Goal: Task Accomplishment & Management: Manage account settings

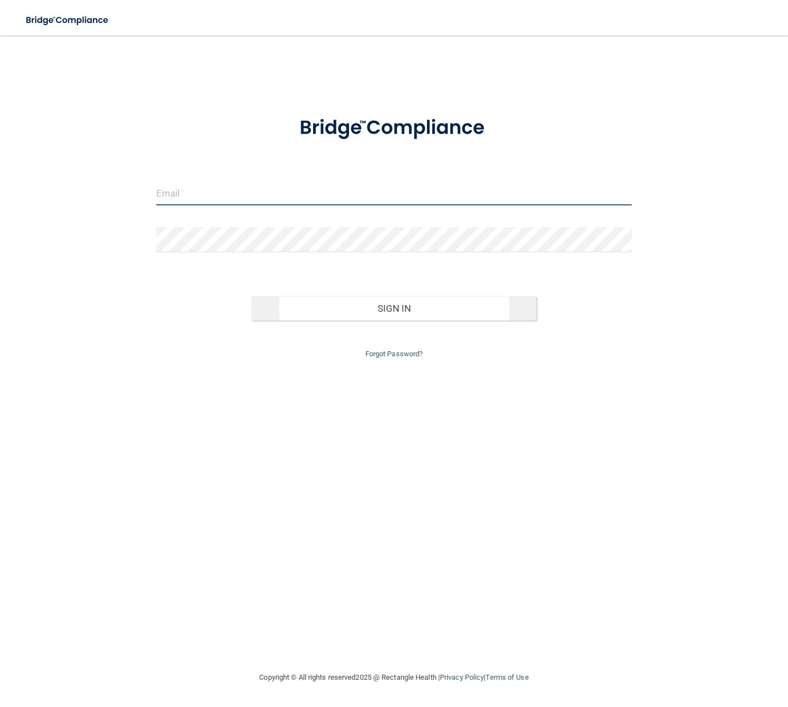
type input "[EMAIL_ADDRESS][DOMAIN_NAME]"
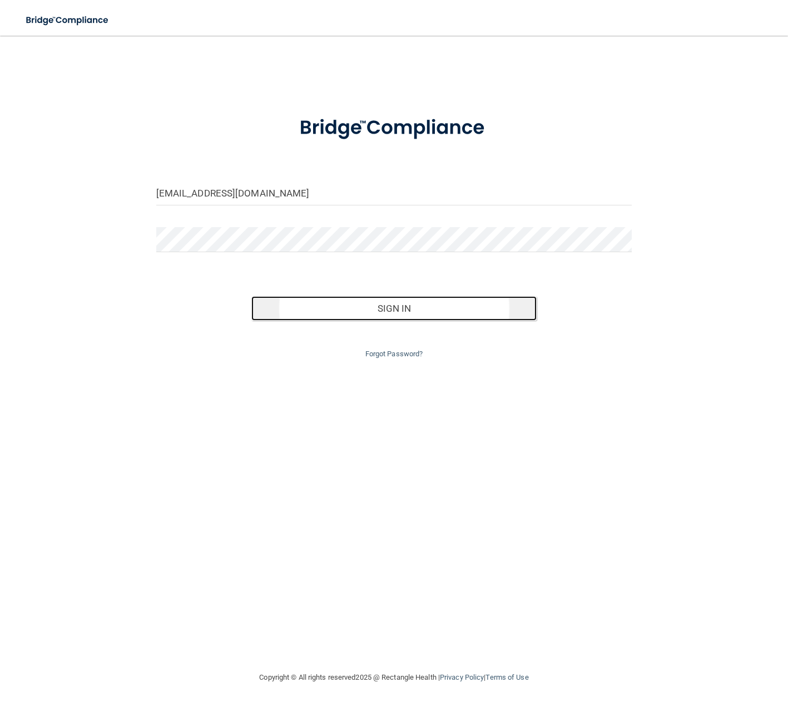
click at [400, 311] on button "Sign In" at bounding box center [394, 308] width 285 height 24
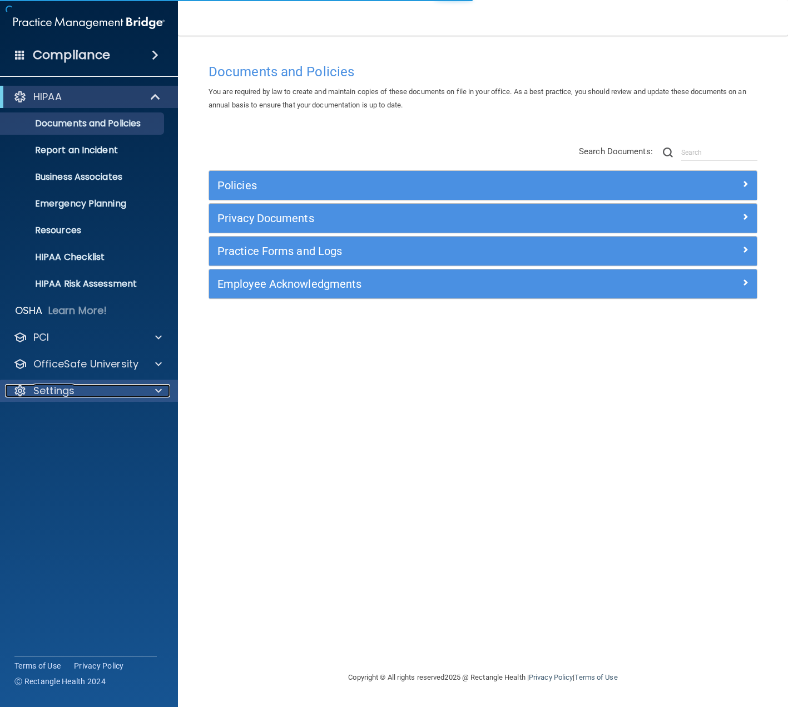
click at [71, 395] on p "Settings" at bounding box center [53, 390] width 41 height 13
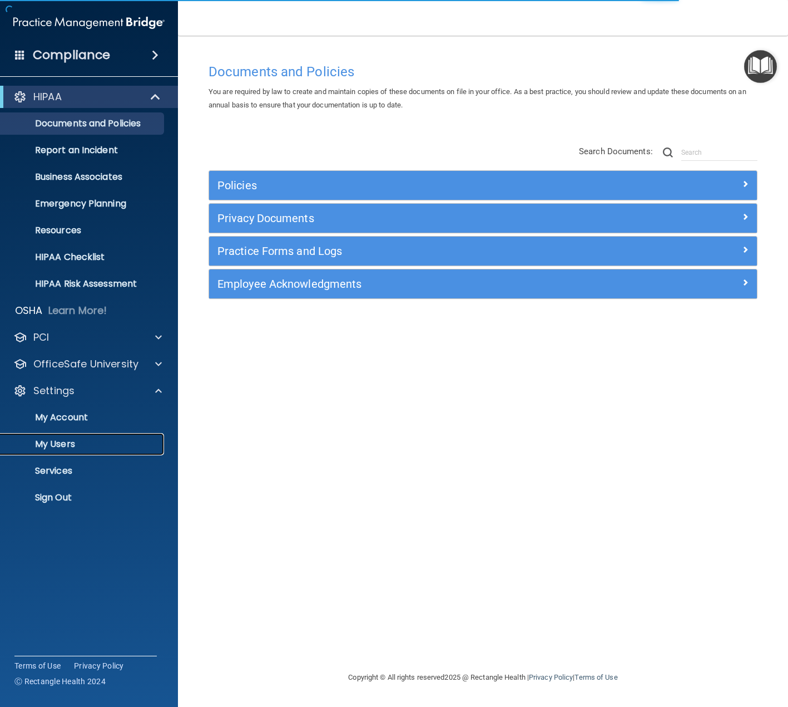
click at [66, 441] on p "My Users" at bounding box center [83, 443] width 152 height 11
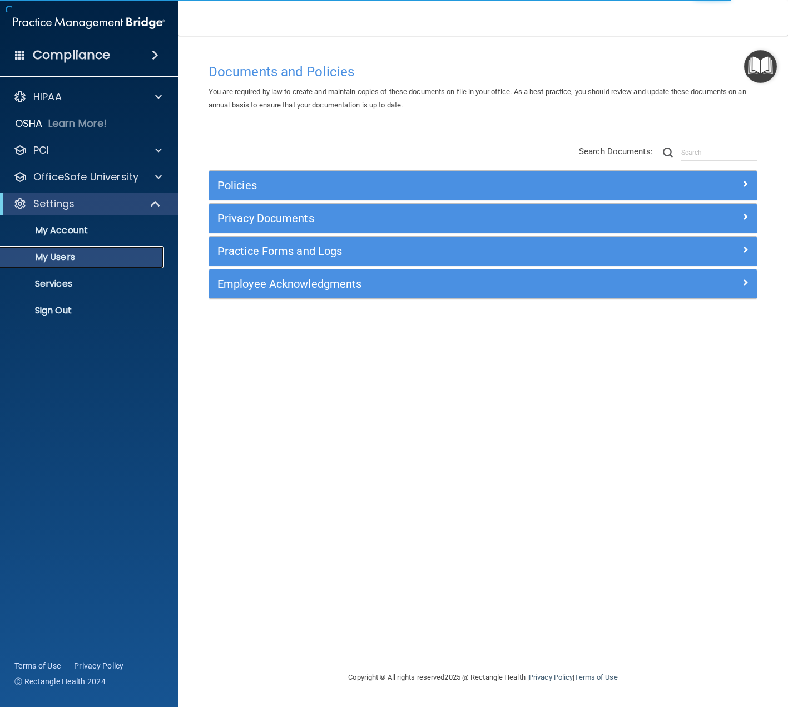
select select "20"
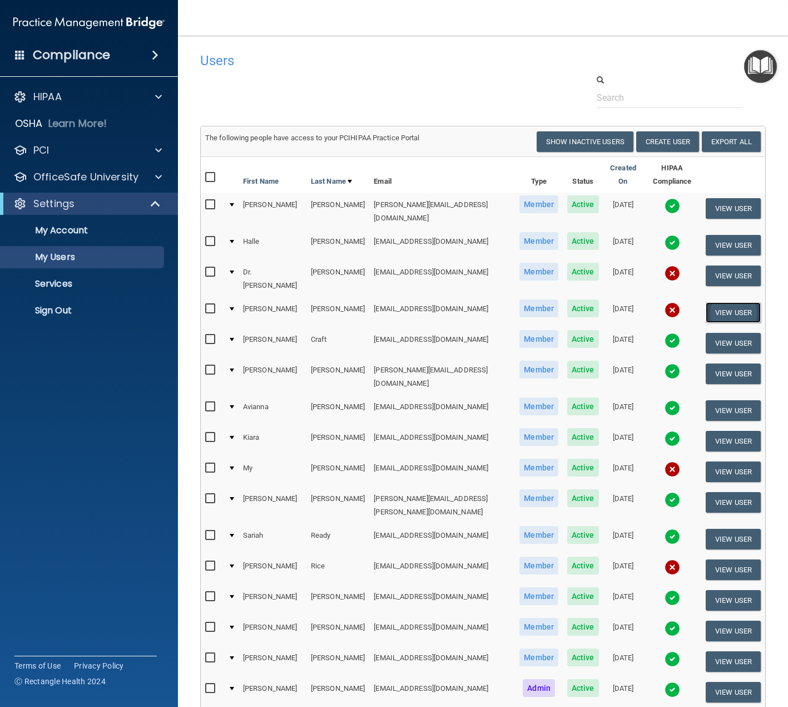
click at [729, 304] on button "View User" at bounding box center [733, 312] width 55 height 21
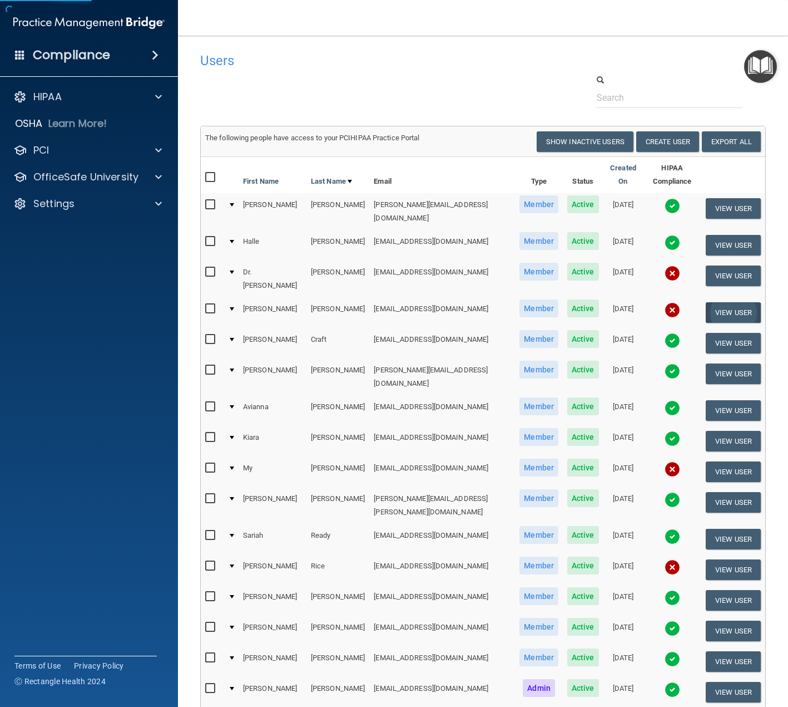
select select "practice_member"
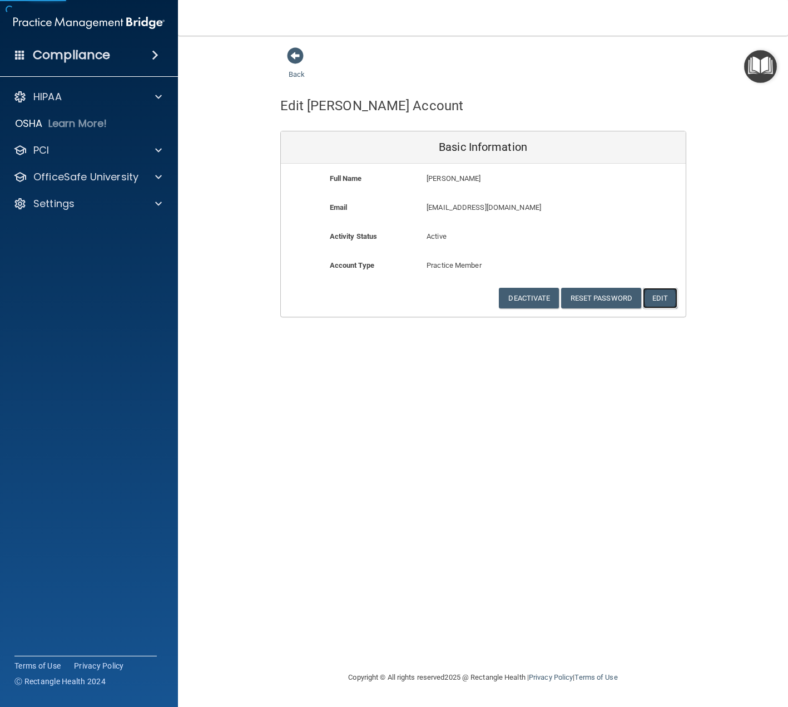
click at [659, 294] on button "Edit" at bounding box center [660, 298] width 34 height 21
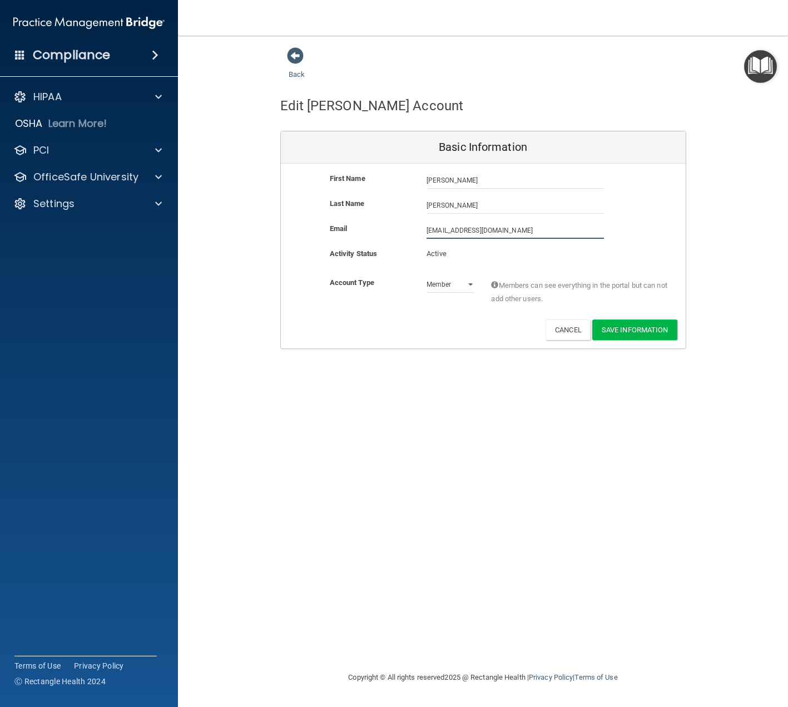
drag, startPoint x: 540, startPoint y: 229, endPoint x: 460, endPoint y: 233, distance: 79.7
click at [460, 233] on input "[EMAIL_ADDRESS][DOMAIN_NAME]" at bounding box center [516, 230] width 178 height 17
type input "[EMAIL_ADDRESS][DOMAIN_NAME]"
click at [623, 328] on button "Save Information" at bounding box center [635, 332] width 85 height 21
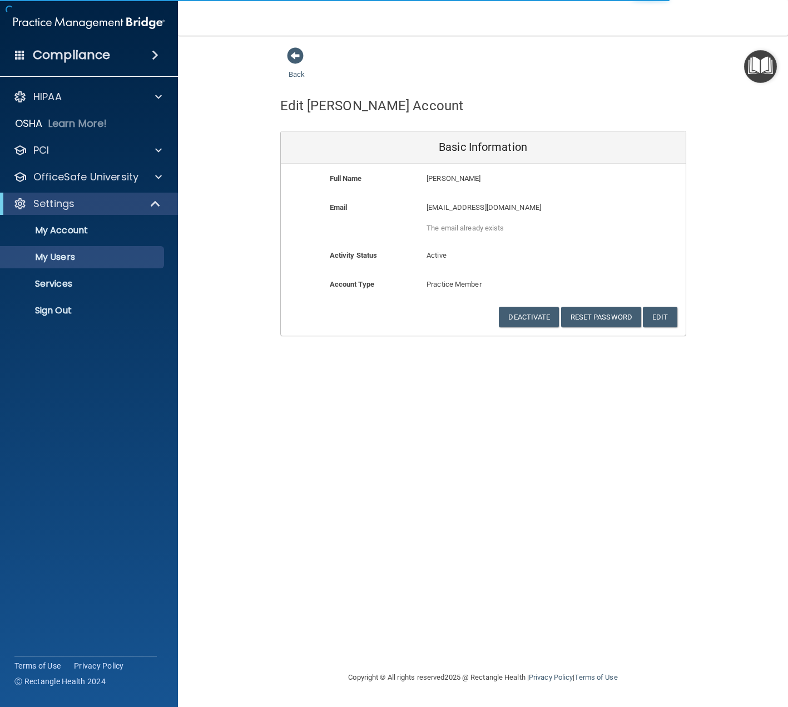
select select "20"
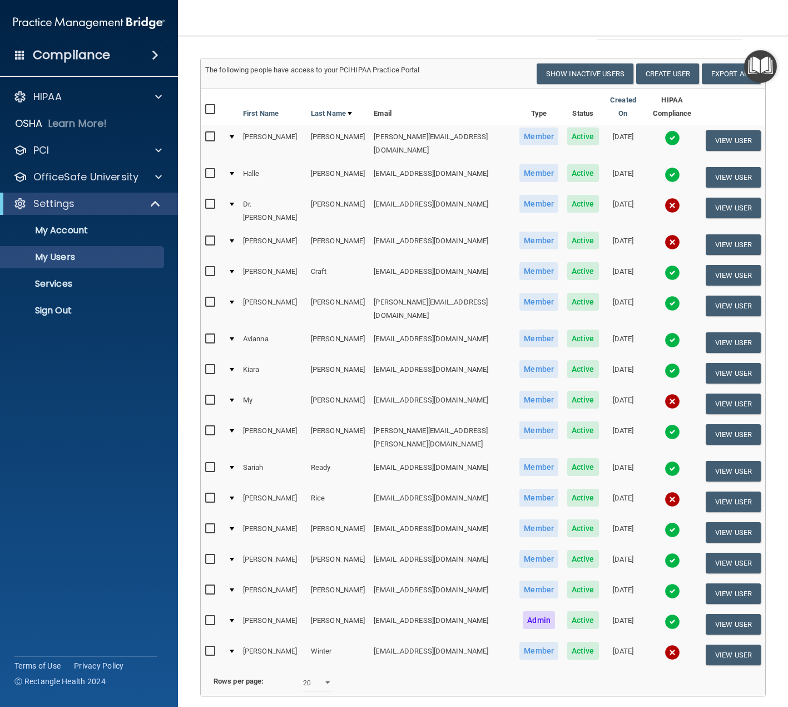
scroll to position [111, 0]
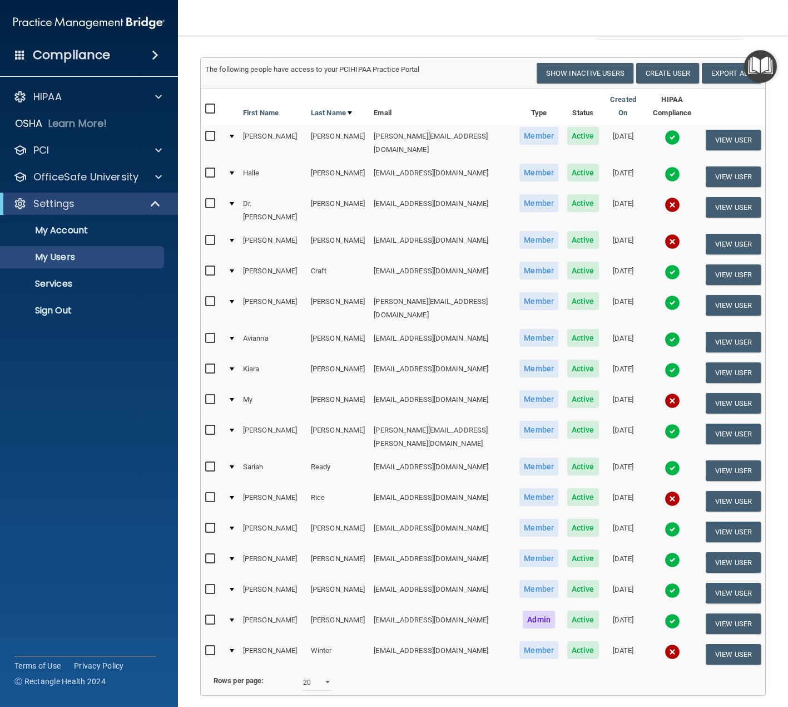
click at [665, 237] on img at bounding box center [673, 242] width 16 height 16
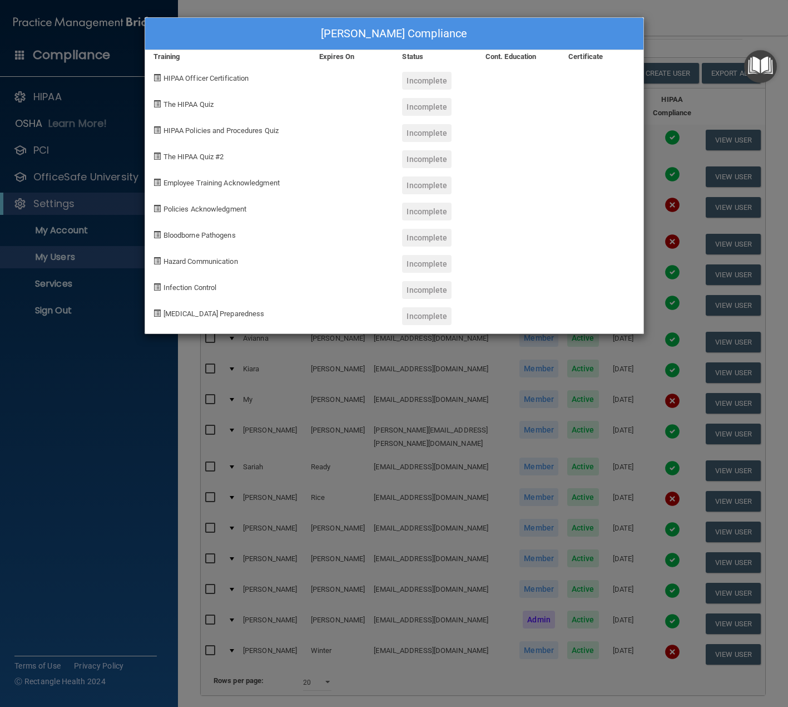
click at [480, 404] on div "[PERSON_NAME] Compliance Training Expires On Status Cont. Education Certificate…" at bounding box center [394, 353] width 788 height 707
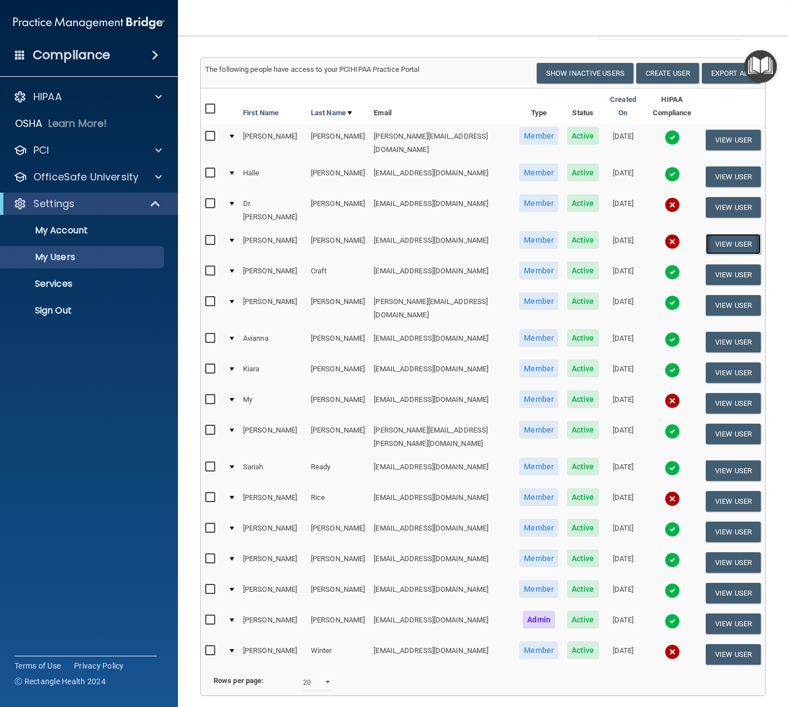
click at [714, 234] on button "View User" at bounding box center [733, 244] width 55 height 21
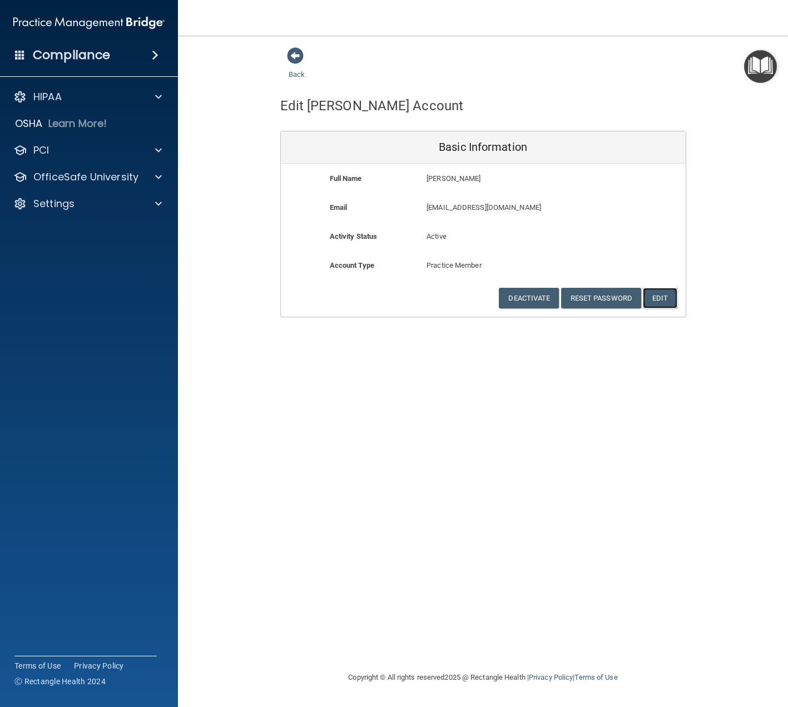
click at [664, 295] on button "Edit" at bounding box center [660, 298] width 34 height 21
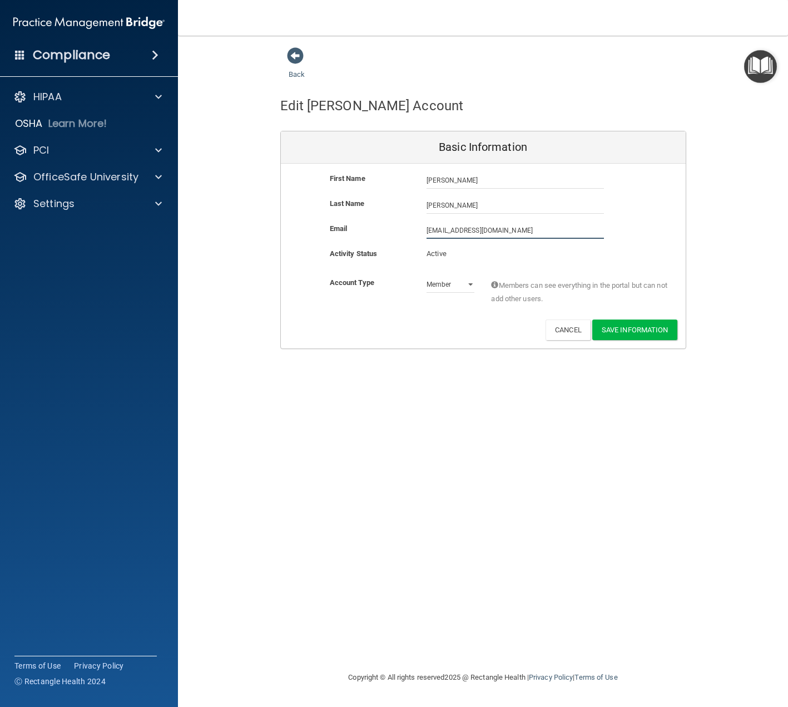
drag, startPoint x: 538, startPoint y: 231, endPoint x: 408, endPoint y: 230, distance: 129.1
click at [409, 230] on div "Email [EMAIL_ADDRESS][DOMAIN_NAME] [EMAIL_ADDRESS][DOMAIN_NAME]" at bounding box center [483, 230] width 405 height 17
paste input "dr"
type input "[EMAIL_ADDRESS][DOMAIN_NAME]"
click at [637, 332] on button "Save Information" at bounding box center [635, 332] width 85 height 21
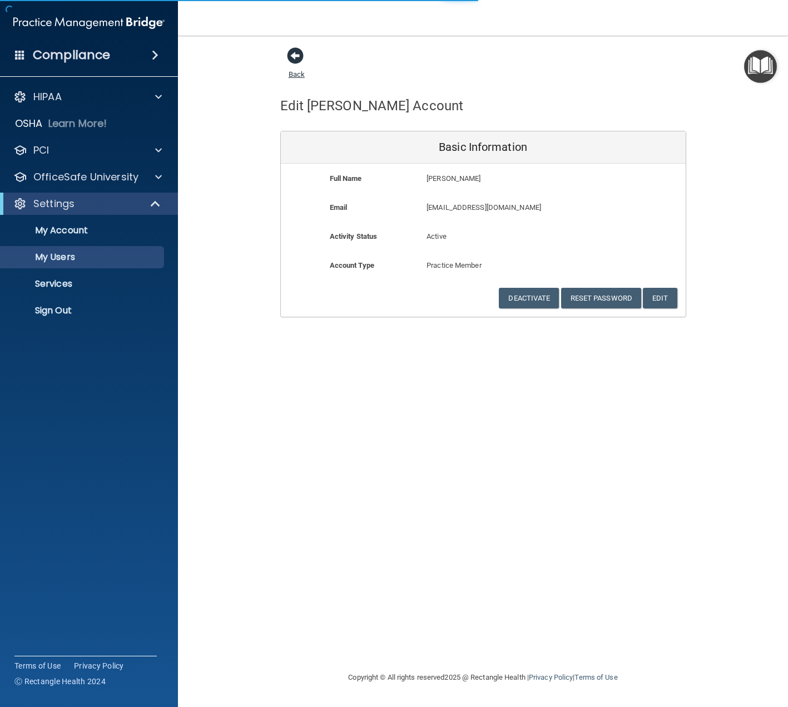
select select "20"
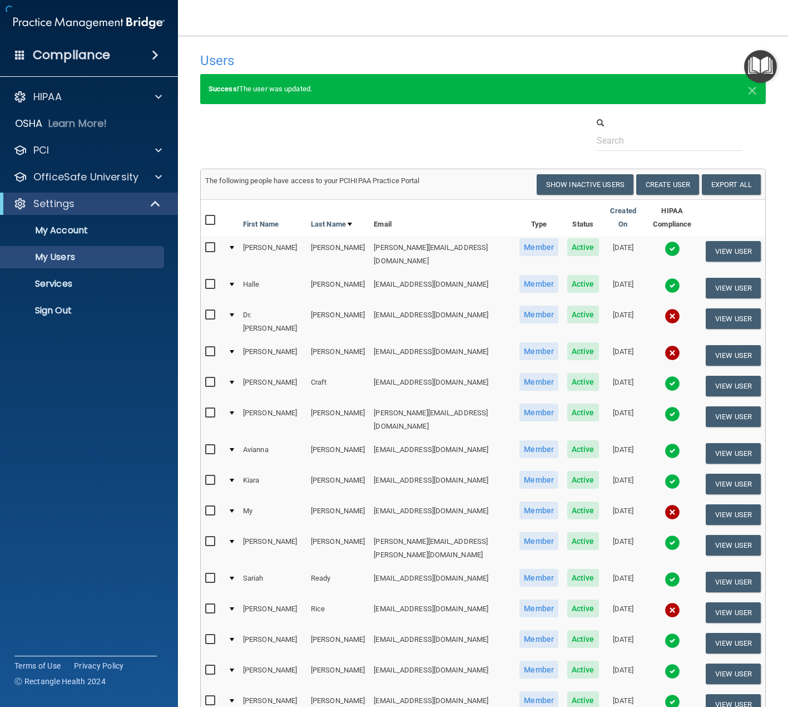
click at [297, 55] on h4 "Users" at bounding box center [361, 60] width 323 height 14
click at [209, 320] on label at bounding box center [212, 314] width 14 height 13
click at [209, 319] on input "checkbox" at bounding box center [211, 314] width 13 height 9
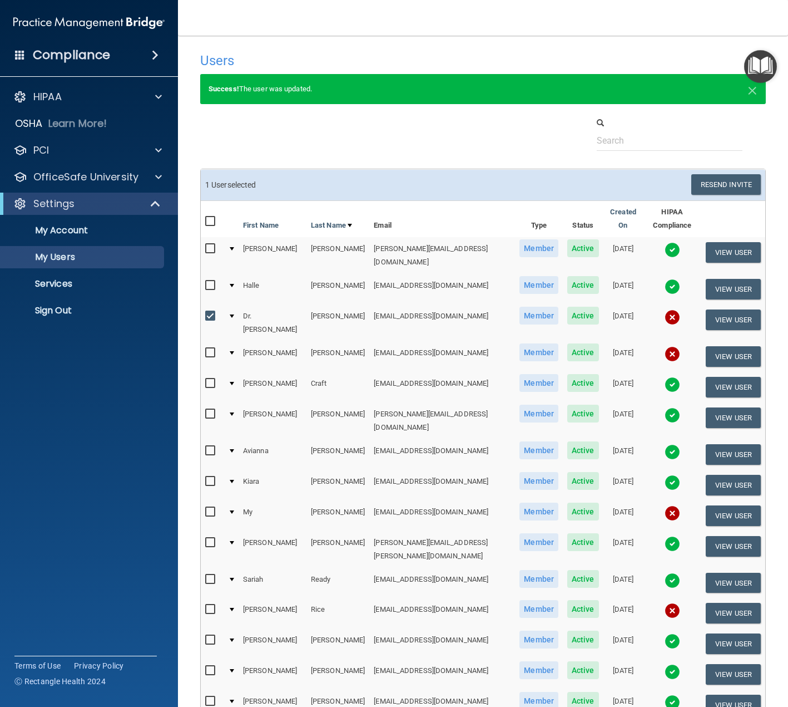
click at [209, 320] on input "checkbox" at bounding box center [211, 316] width 13 height 9
checkbox input "false"
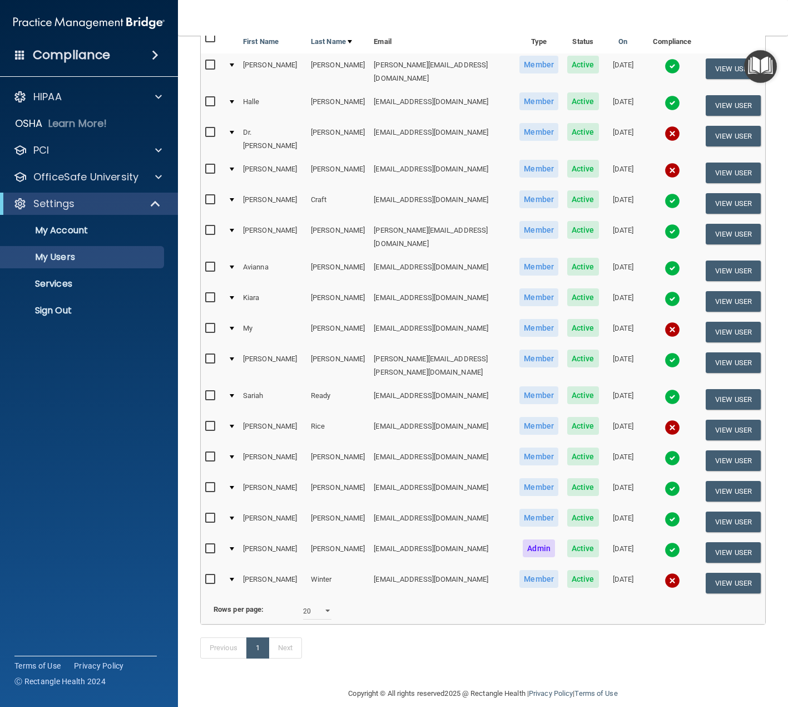
scroll to position [200, 0]
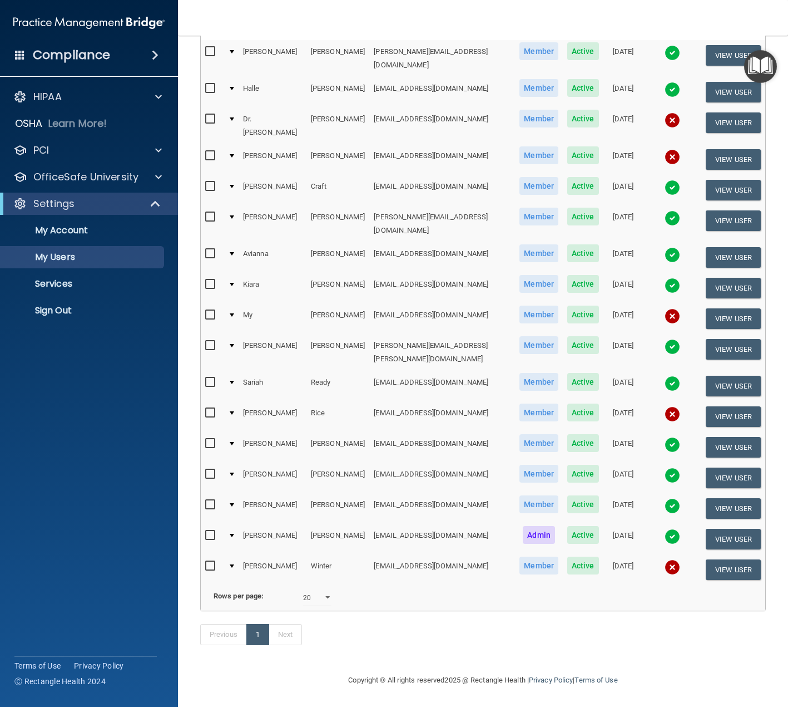
click at [208, 500] on input "checkbox" at bounding box center [211, 504] width 13 height 9
checkbox input "true"
click at [717, 498] on button "View User" at bounding box center [733, 508] width 55 height 21
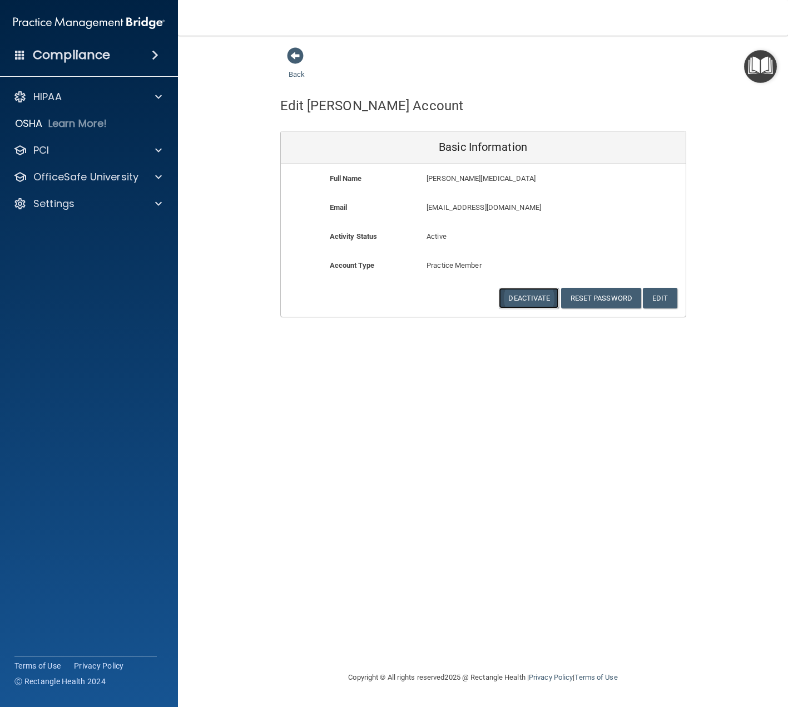
click at [536, 303] on button "Deactivate" at bounding box center [529, 298] width 60 height 21
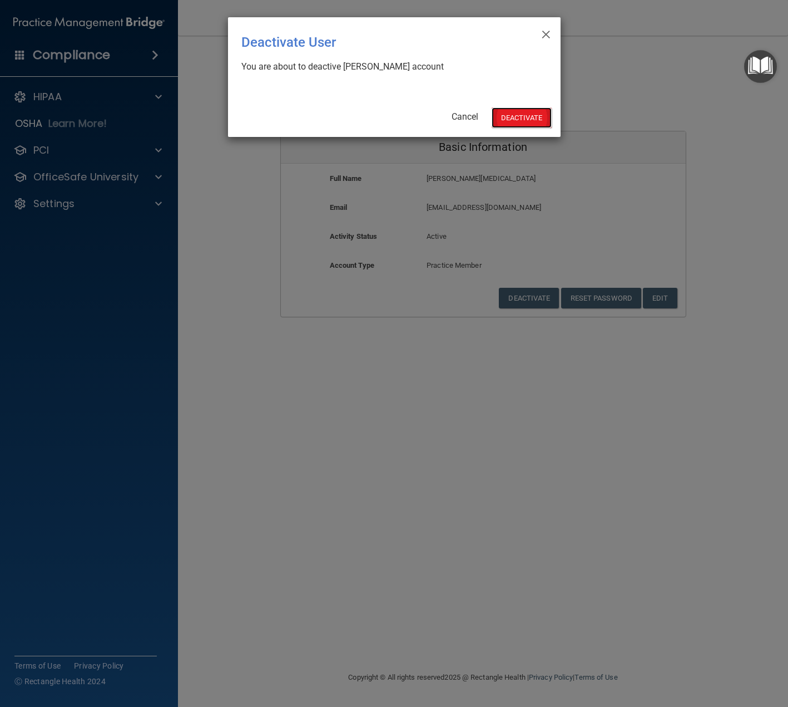
click at [515, 121] on button "Deactivate" at bounding box center [522, 117] width 60 height 21
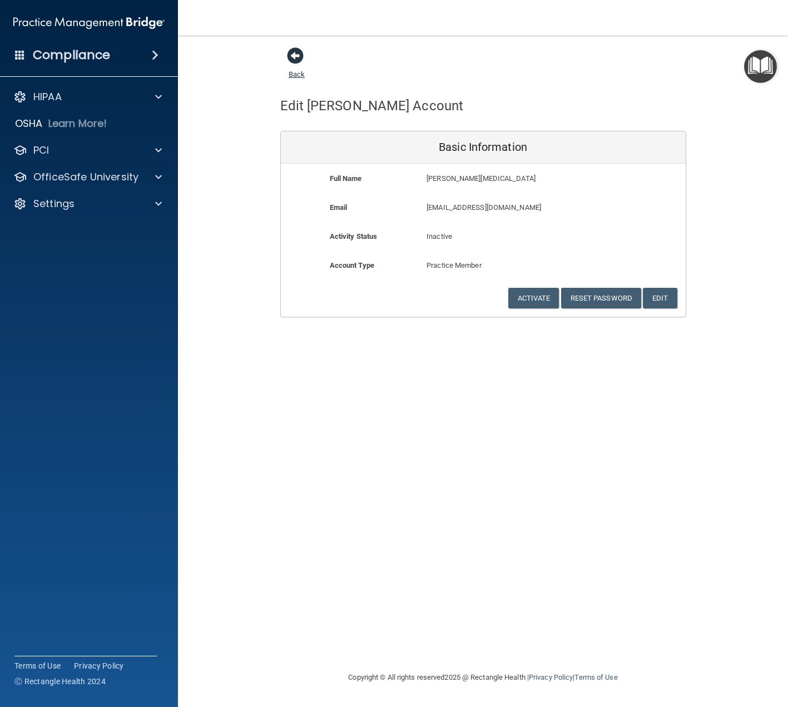
drag, startPoint x: 295, startPoint y: 60, endPoint x: 293, endPoint y: 85, distance: 24.6
click at [295, 61] on span at bounding box center [295, 55] width 17 height 17
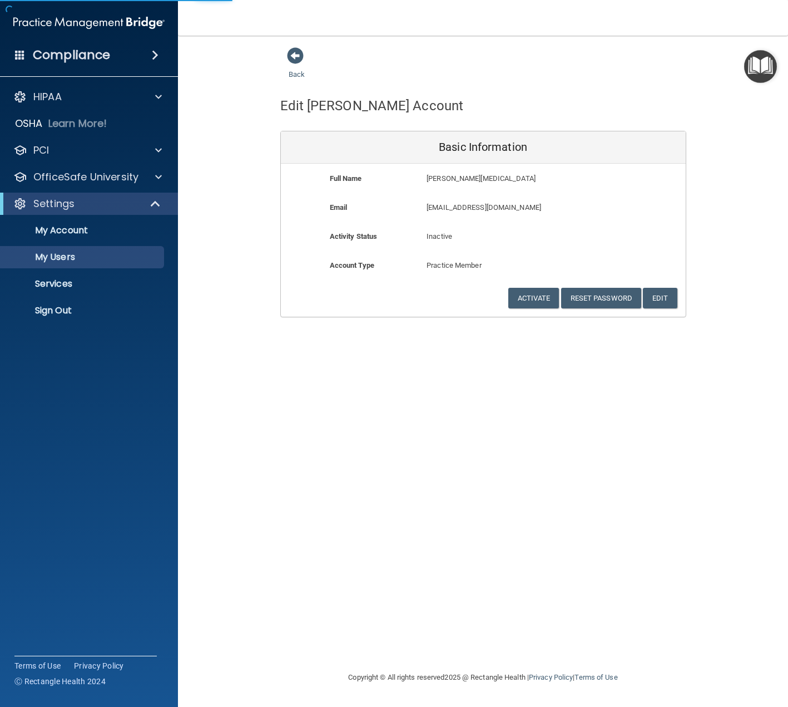
select select "20"
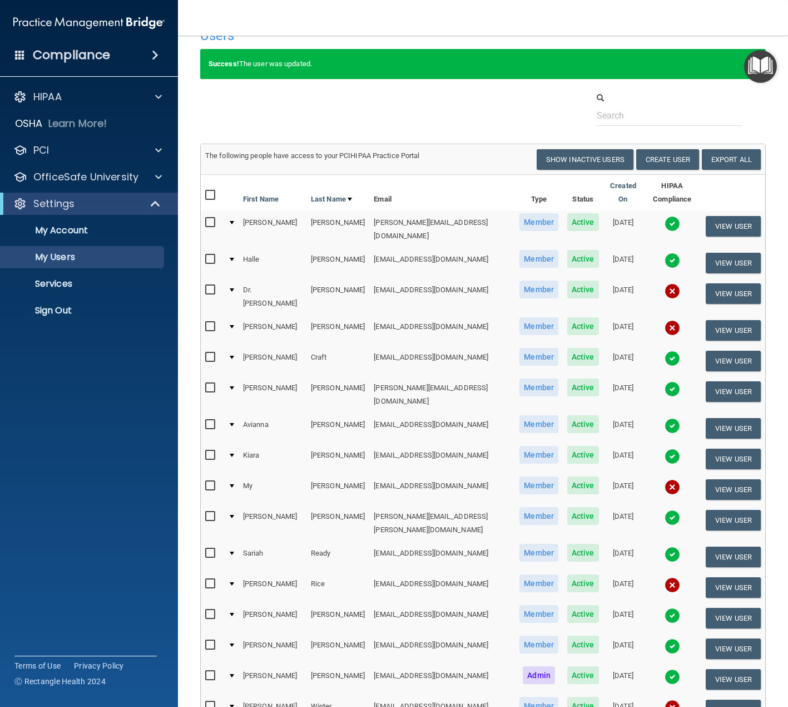
scroll to position [56, 0]
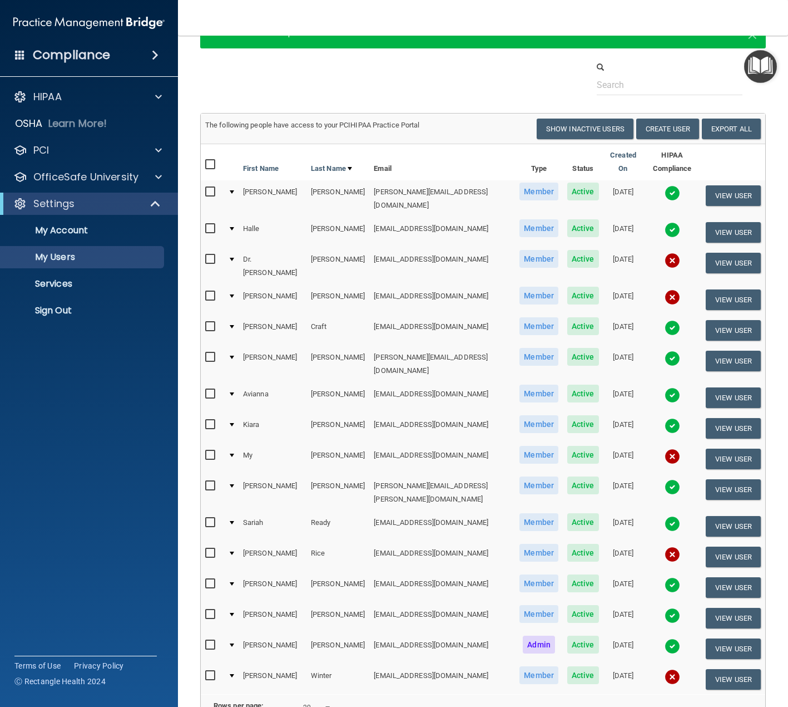
click at [665, 293] on img at bounding box center [673, 297] width 16 height 16
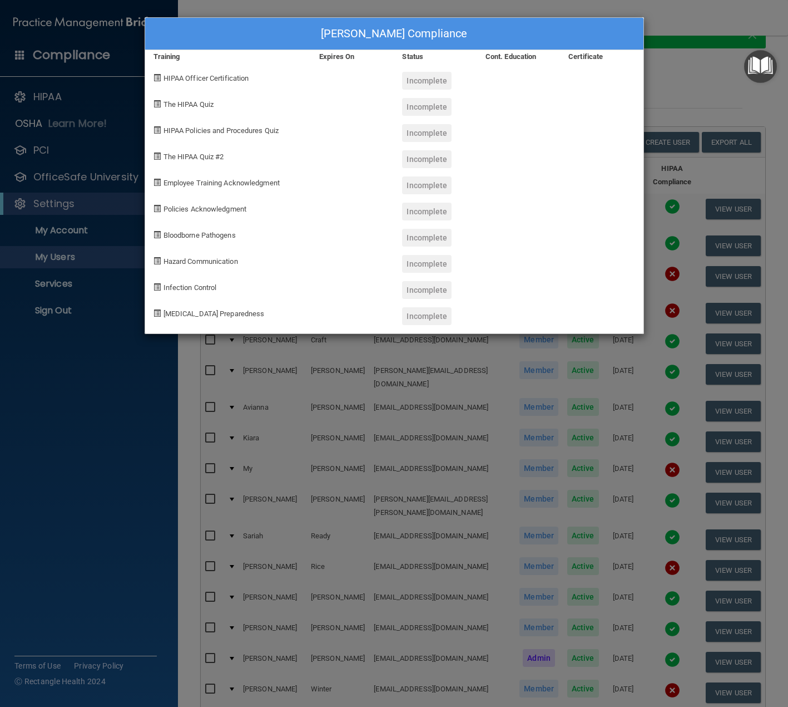
click at [684, 102] on div "[PERSON_NAME] Compliance Training Expires On Status Cont. Education Certificate…" at bounding box center [394, 353] width 788 height 707
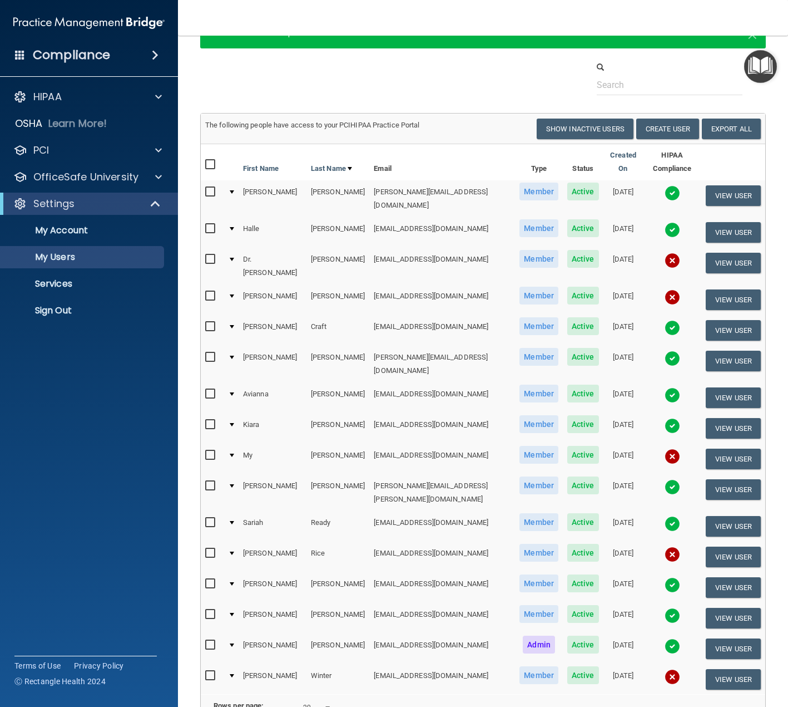
click at [210, 292] on input "checkbox" at bounding box center [211, 296] width 13 height 9
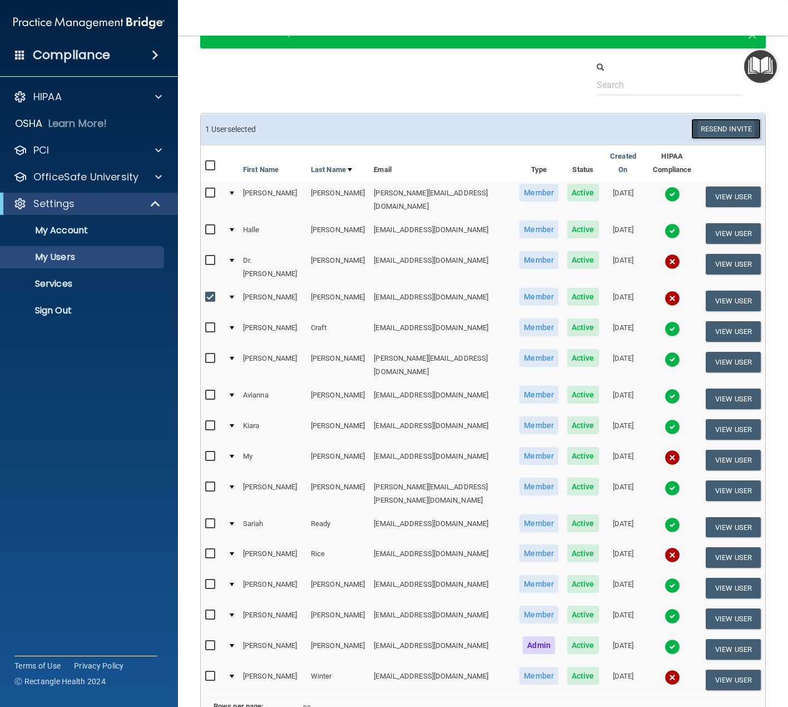
click at [717, 130] on button "Resend Invite" at bounding box center [727, 129] width 70 height 21
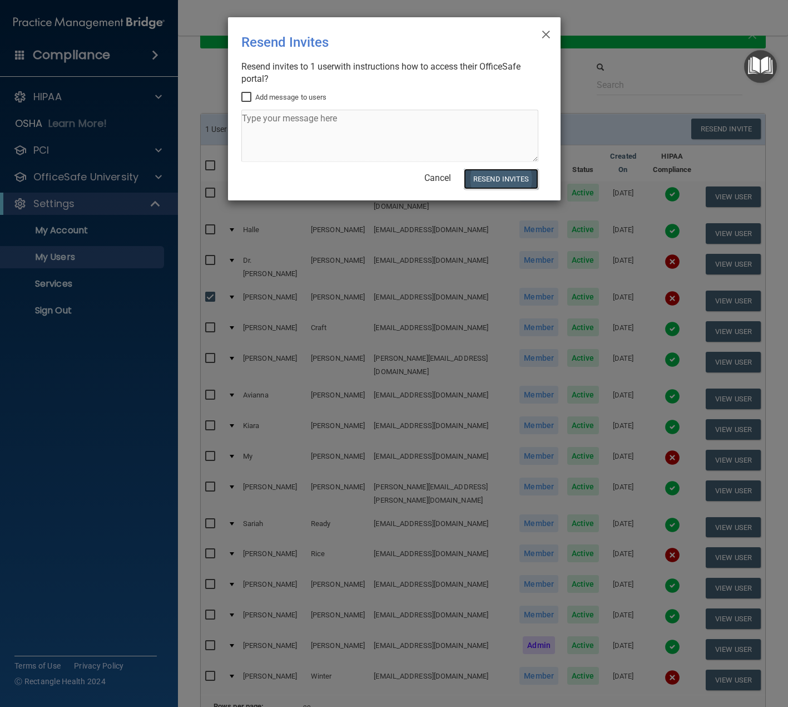
click at [494, 179] on button "Resend Invites" at bounding box center [501, 179] width 74 height 21
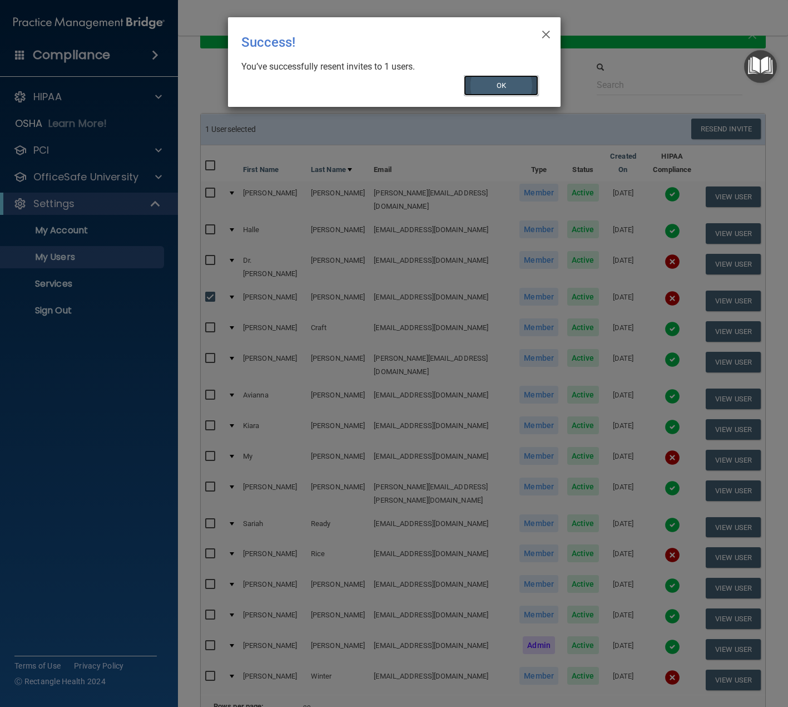
click at [507, 80] on button "OK" at bounding box center [501, 85] width 75 height 21
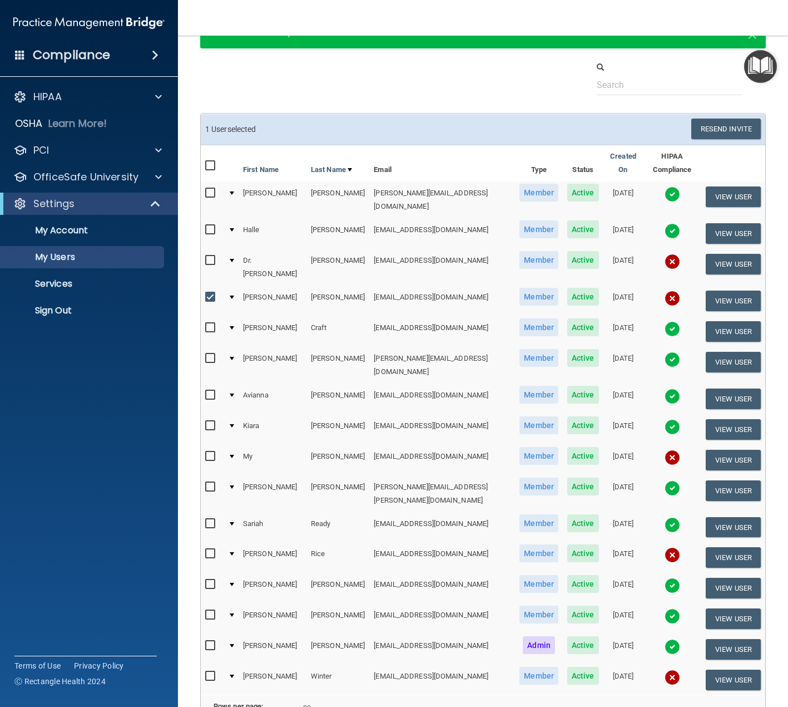
click at [212, 293] on input "checkbox" at bounding box center [211, 297] width 13 height 9
checkbox input "false"
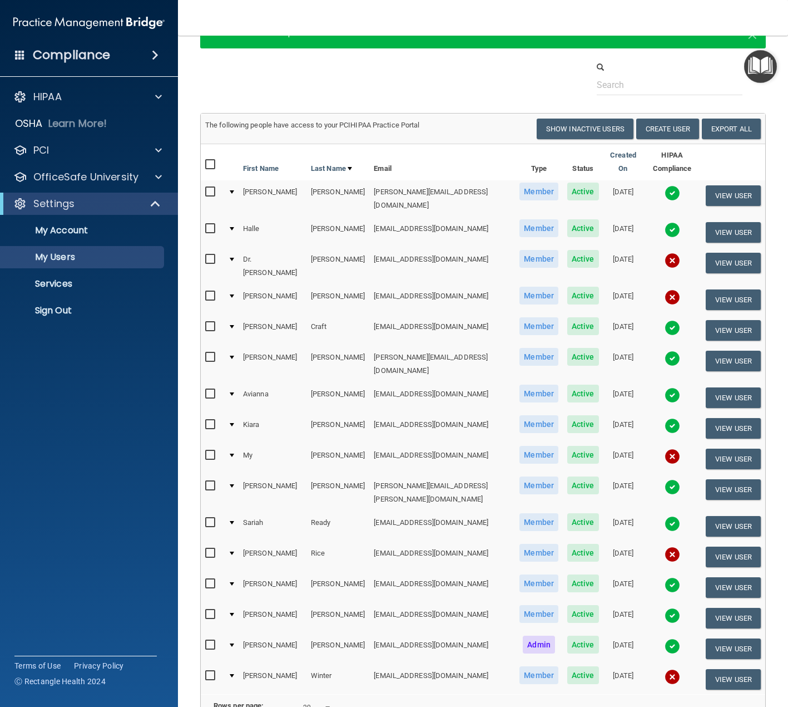
click at [211, 322] on input "checkbox" at bounding box center [211, 326] width 13 height 9
checkbox input "true"
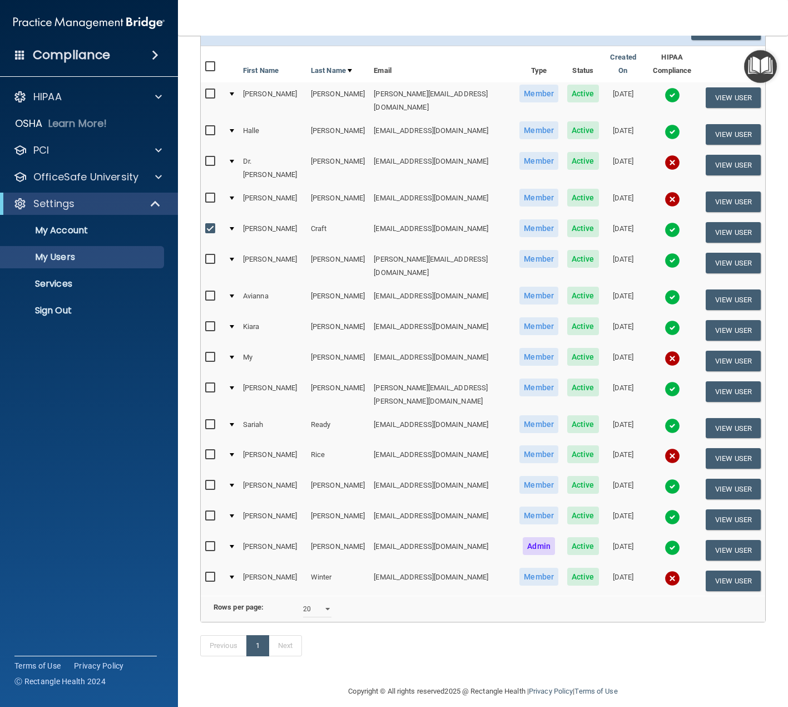
scroll to position [164, 0]
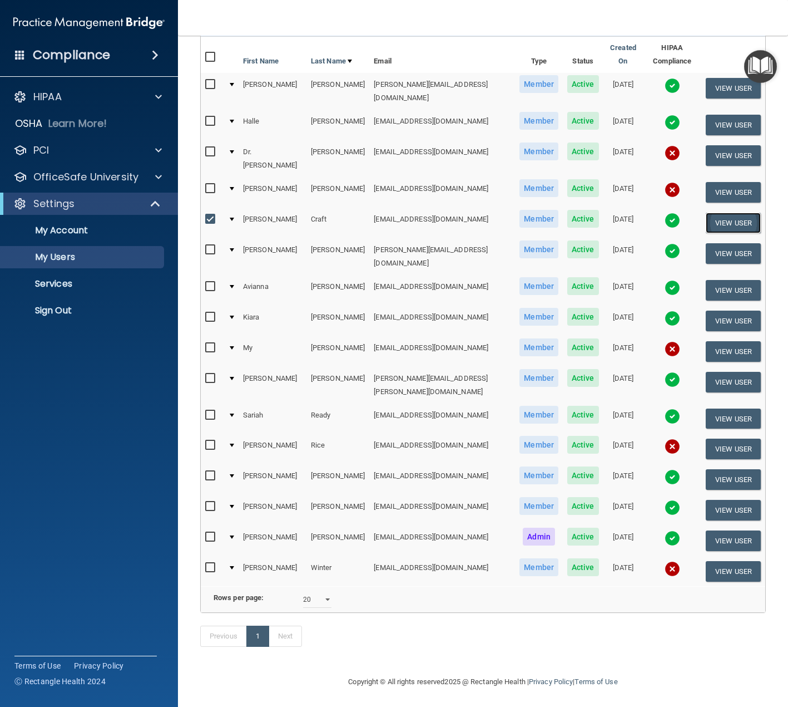
click at [725, 217] on button "View User" at bounding box center [733, 223] width 55 height 21
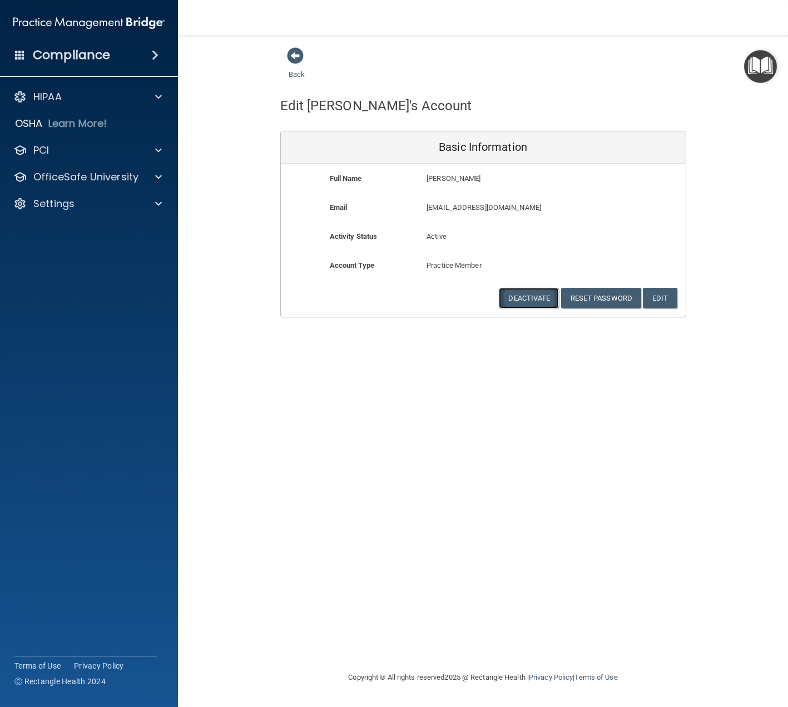
click at [526, 297] on button "Deactivate" at bounding box center [529, 298] width 60 height 21
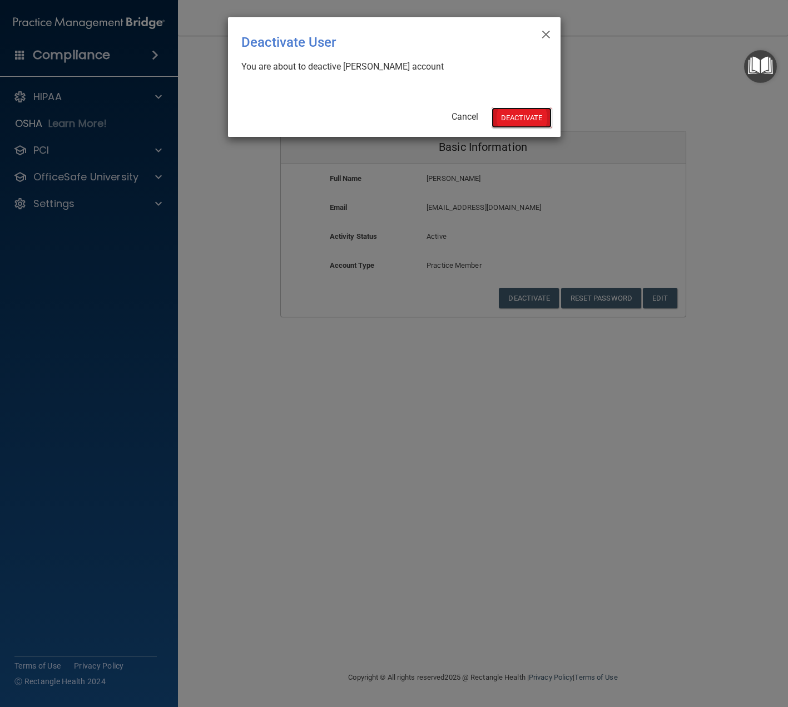
click at [516, 113] on button "Deactivate" at bounding box center [522, 117] width 60 height 21
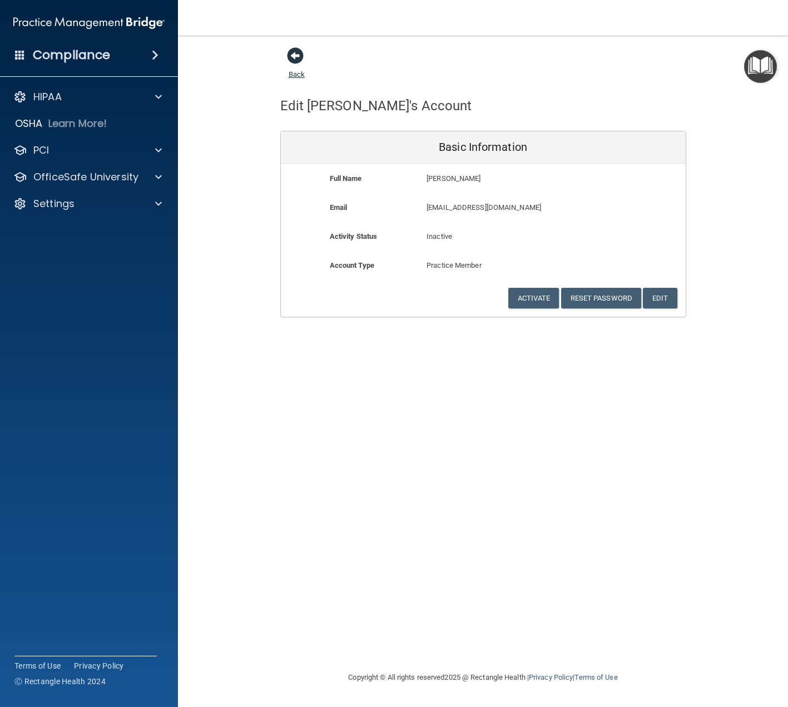
click at [297, 57] on span at bounding box center [295, 55] width 17 height 17
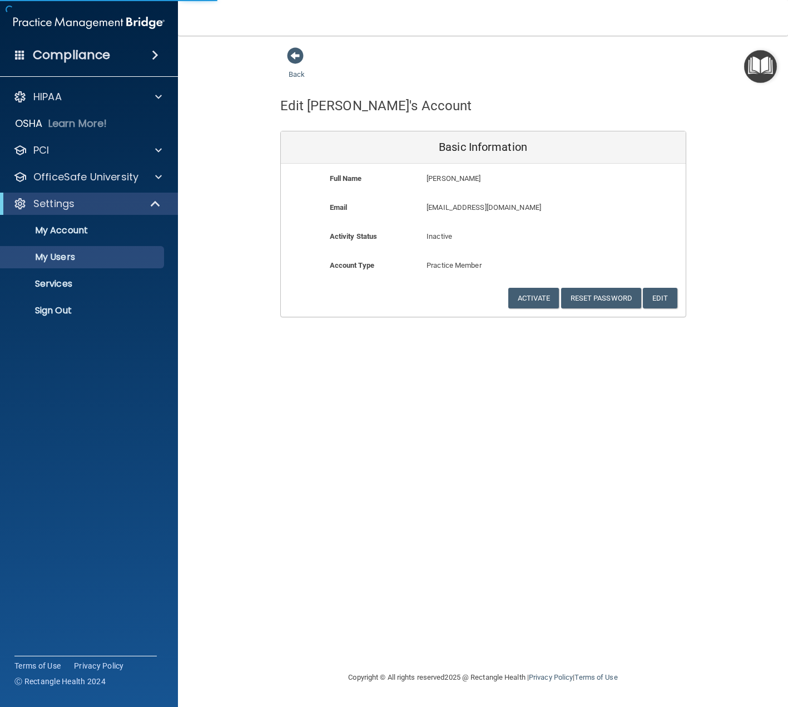
select select "20"
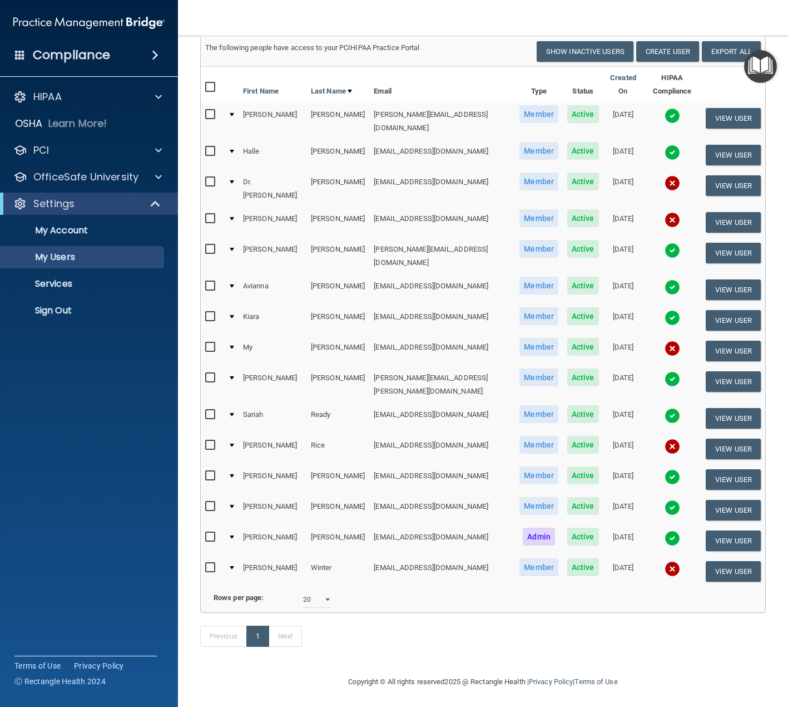
scroll to position [77, 0]
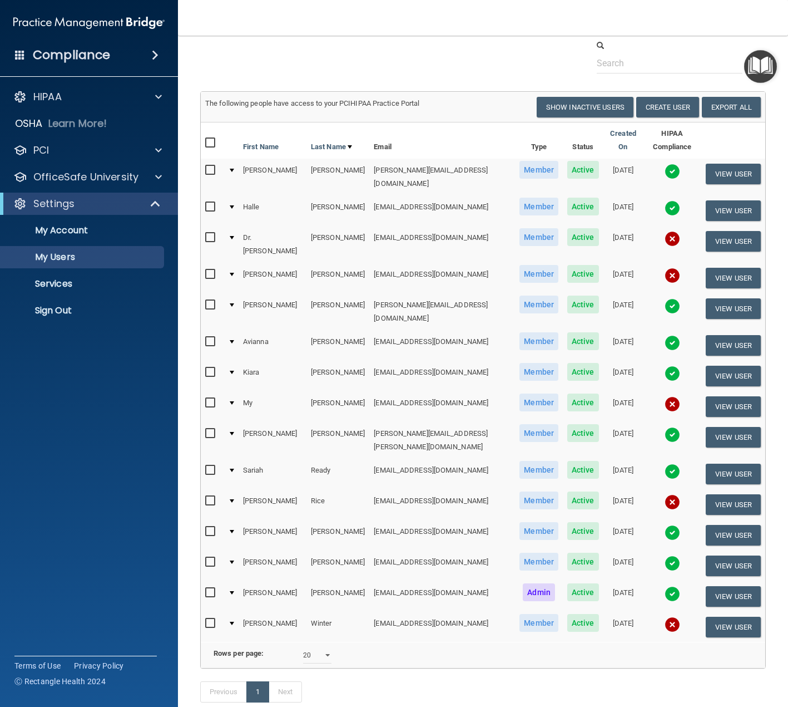
click at [665, 617] on img at bounding box center [673, 625] width 16 height 16
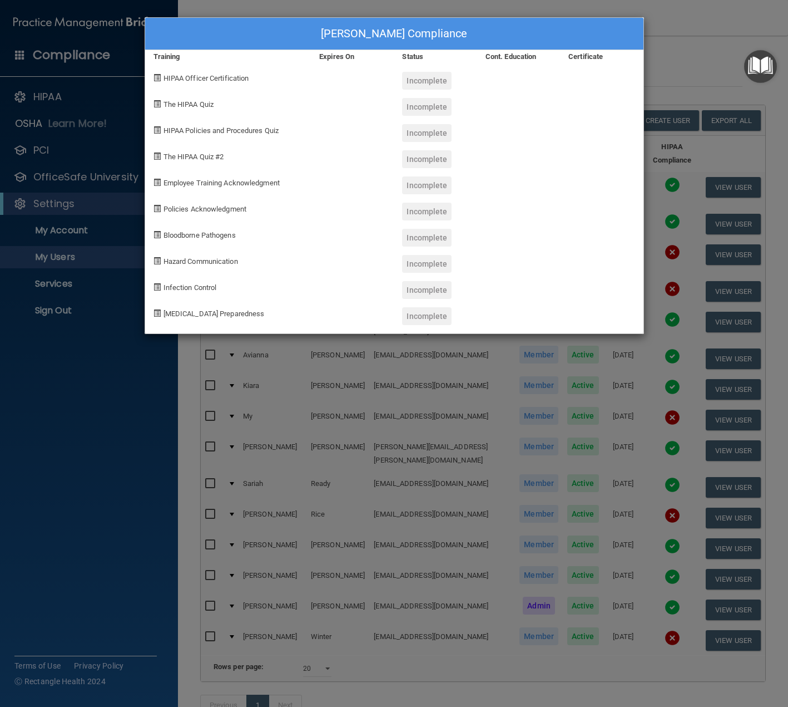
click at [368, 437] on div "Diane Winter's Compliance Training Expires On Status Cont. Education Certificat…" at bounding box center [394, 353] width 788 height 707
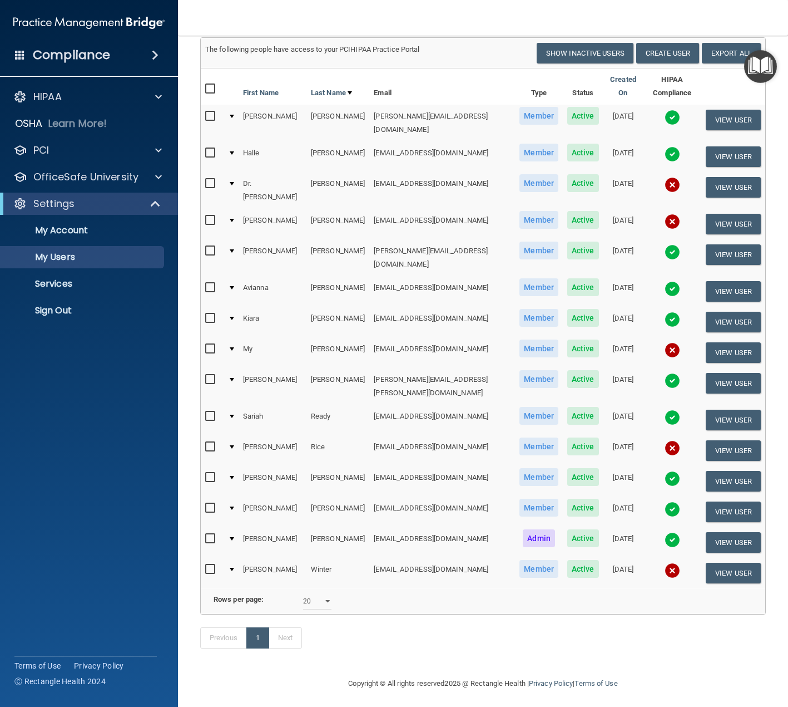
scroll to position [133, 0]
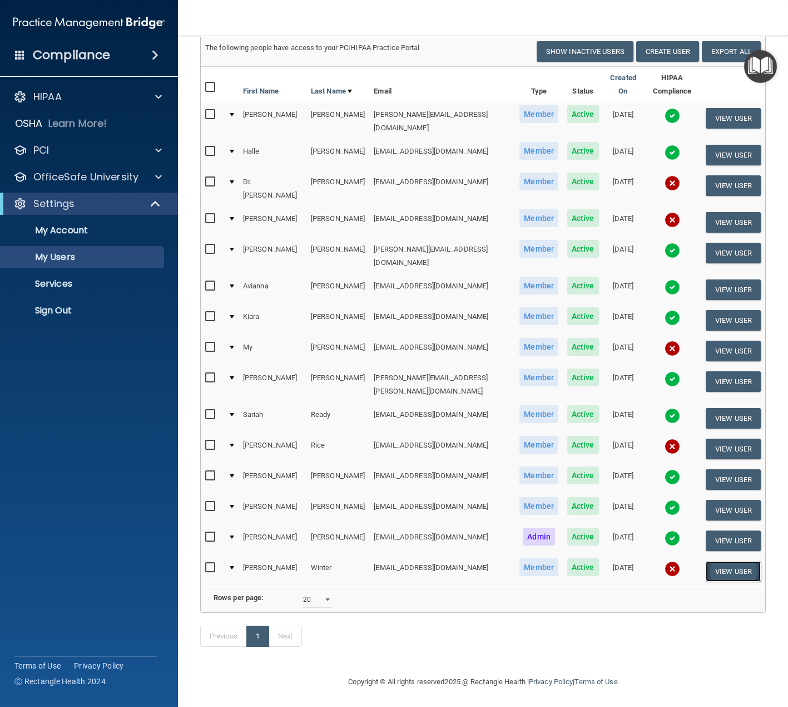
click at [725, 561] on button "View User" at bounding box center [733, 571] width 55 height 21
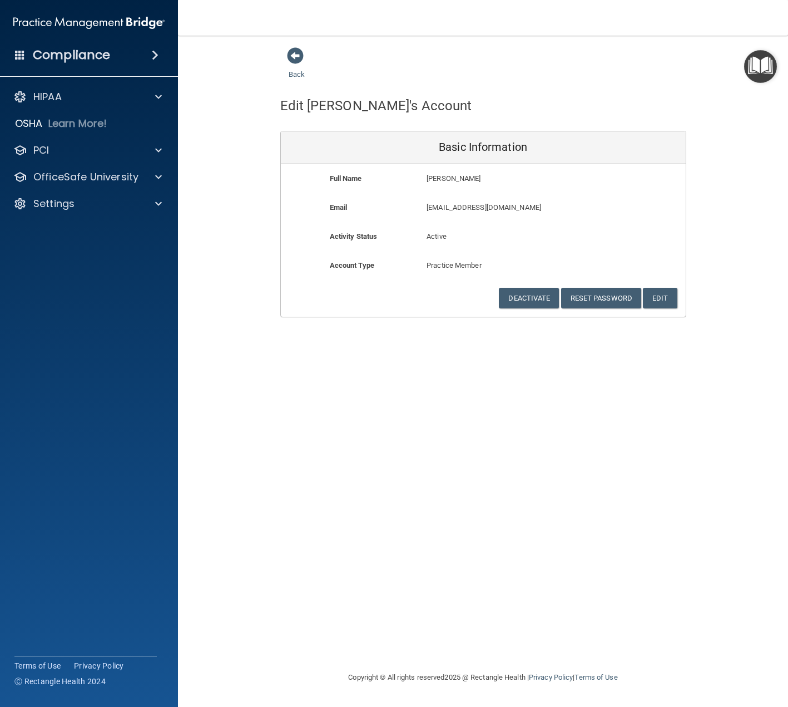
click at [299, 64] on span at bounding box center [295, 55] width 17 height 17
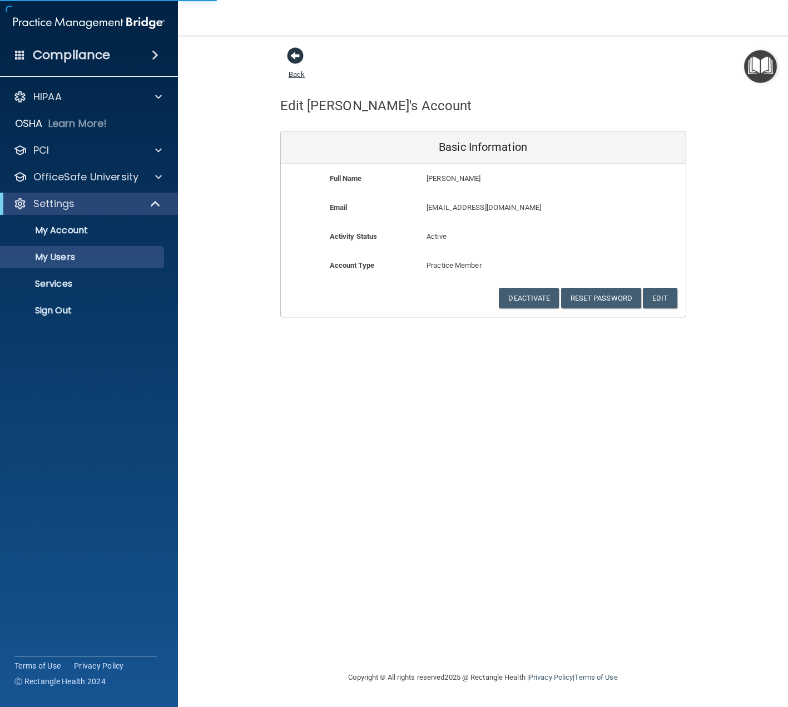
select select "20"
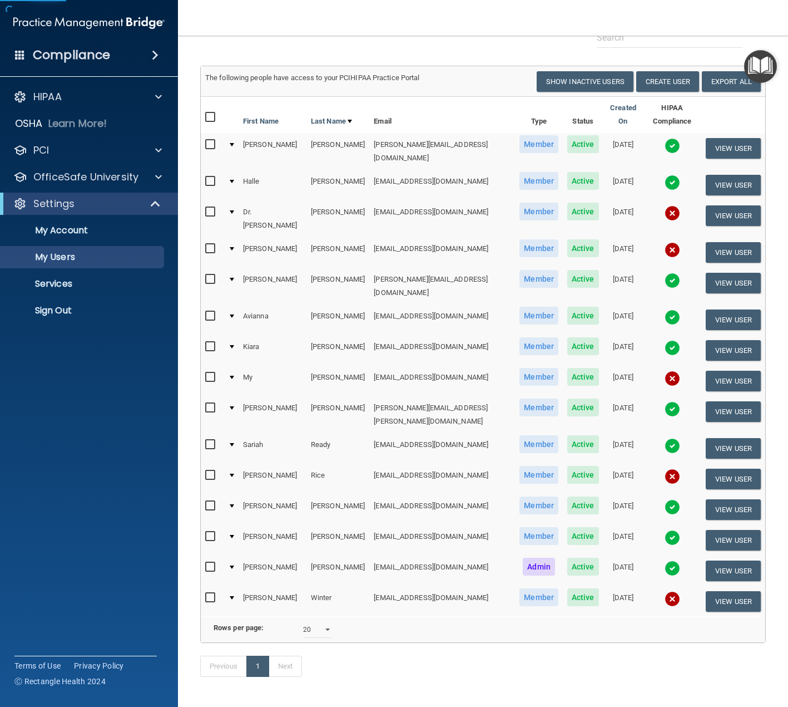
scroll to position [133, 0]
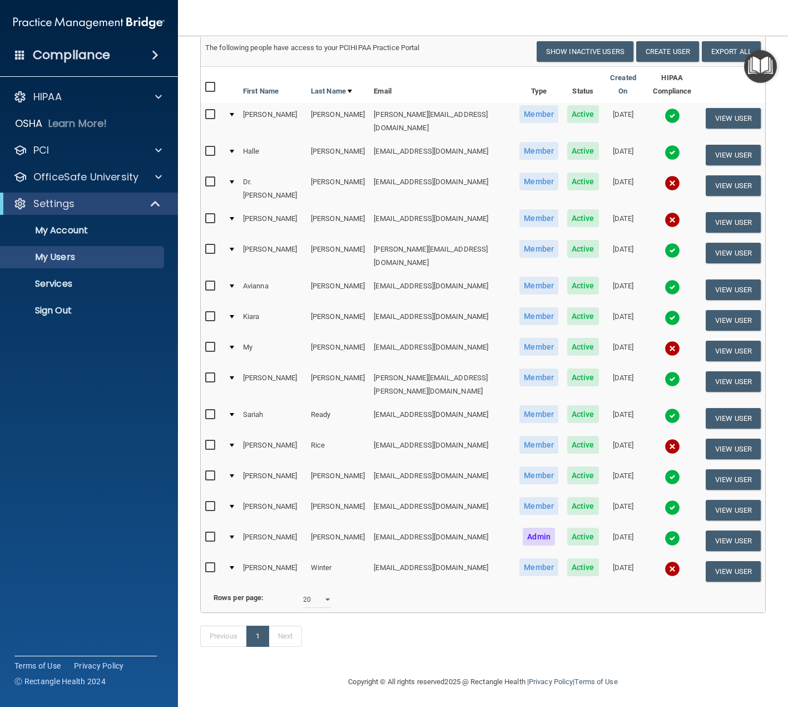
click at [210, 563] on input "checkbox" at bounding box center [211, 567] width 13 height 9
checkbox input "true"
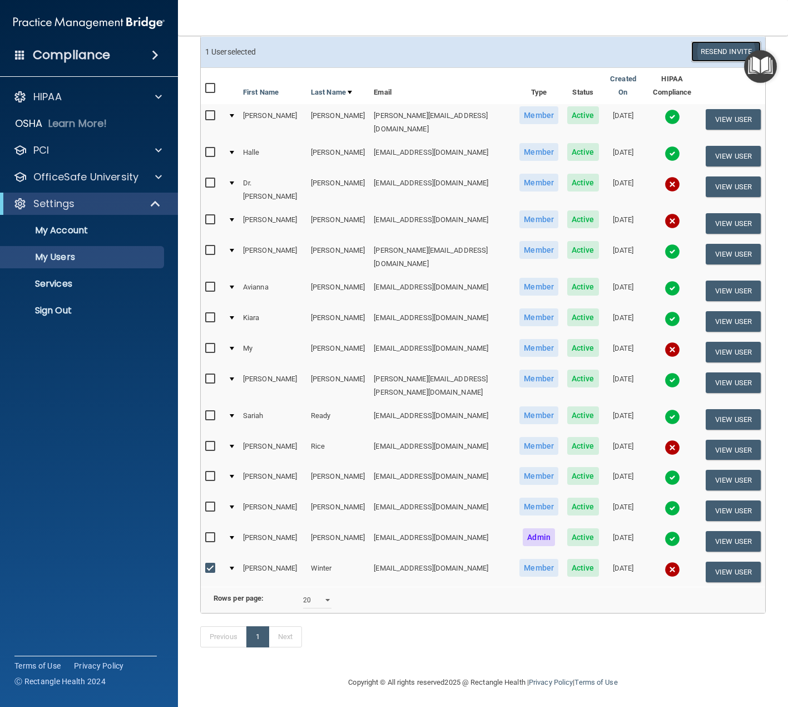
click at [722, 53] on button "Resend Invite" at bounding box center [727, 51] width 70 height 21
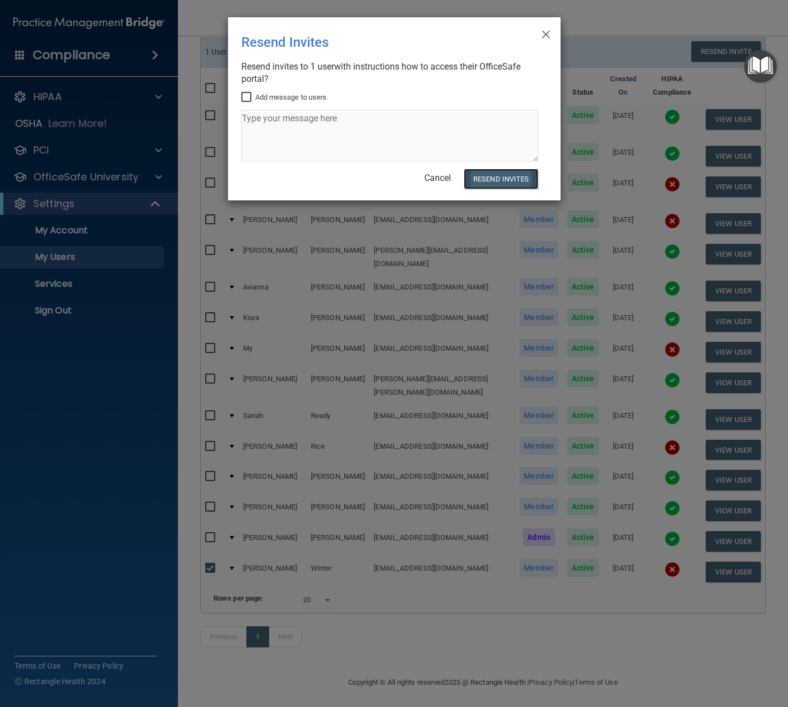
click at [516, 175] on button "Resend Invites" at bounding box center [501, 179] width 74 height 21
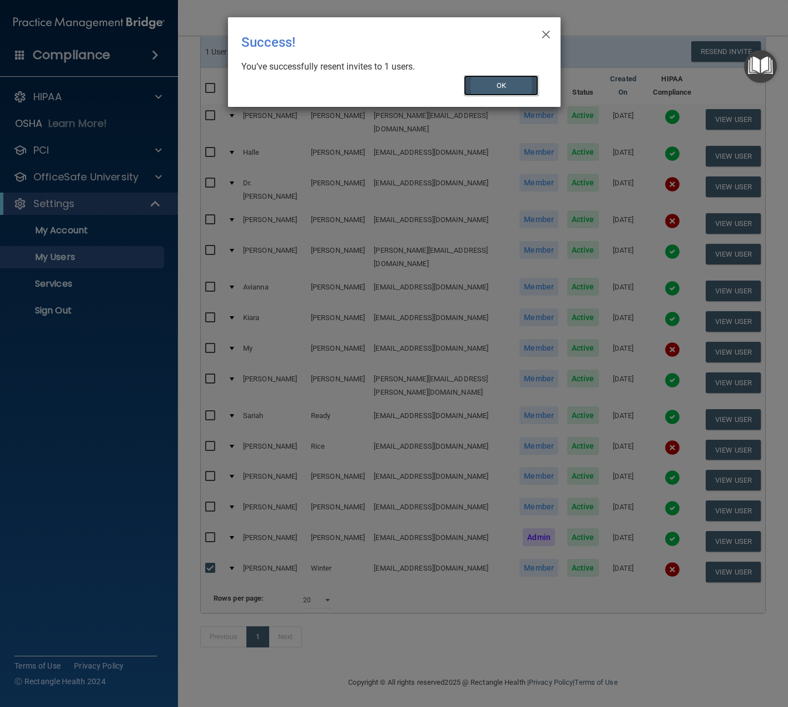
click at [494, 88] on button "OK" at bounding box center [501, 85] width 75 height 21
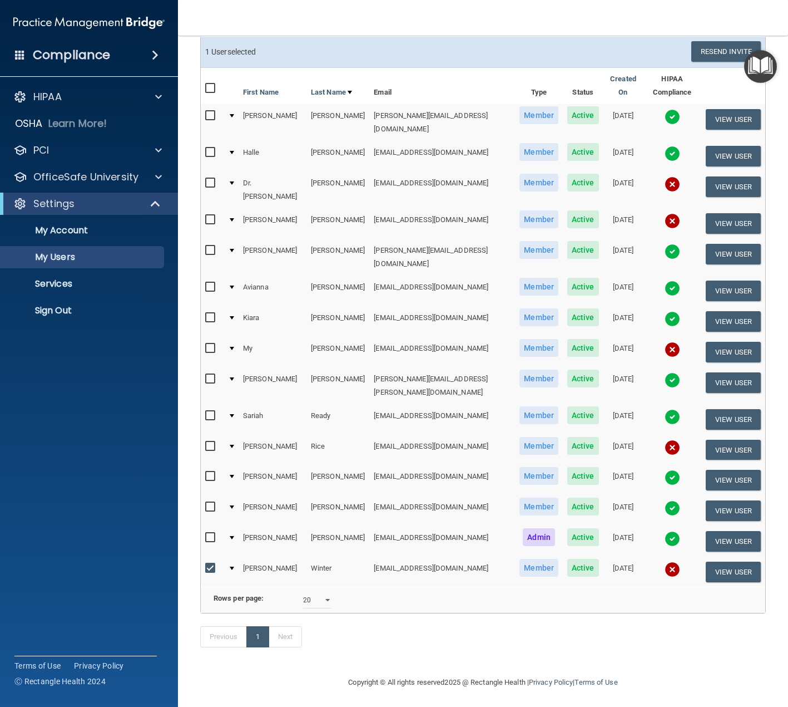
click at [210, 442] on input "checkbox" at bounding box center [211, 446] width 13 height 9
click at [210, 440] on label at bounding box center [212, 446] width 14 height 13
click at [210, 442] on input "checkbox" at bounding box center [211, 446] width 13 height 9
click at [210, 440] on label at bounding box center [212, 446] width 14 height 13
click at [210, 442] on input "checkbox" at bounding box center [211, 446] width 13 height 9
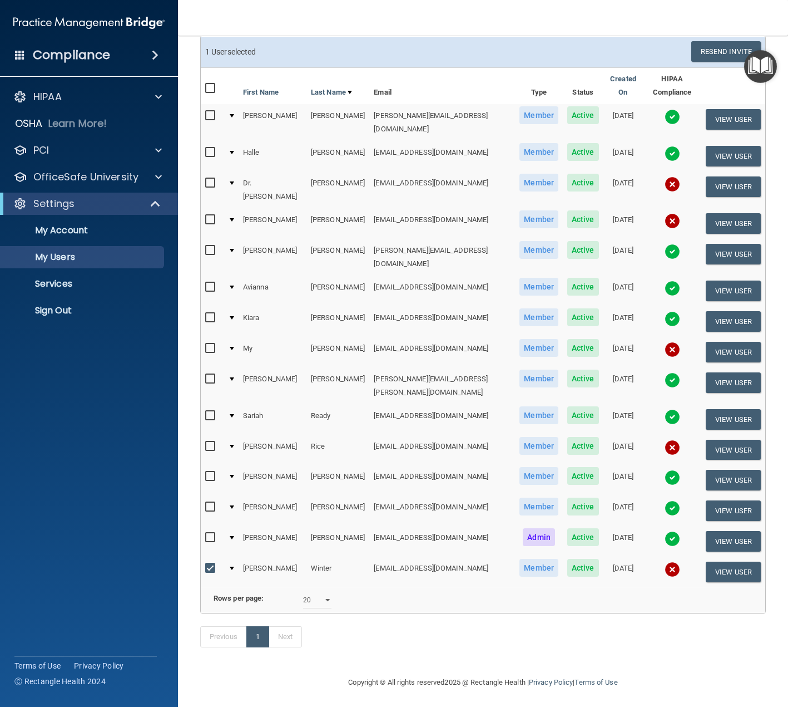
checkbox input "true"
click at [665, 342] on img at bounding box center [673, 350] width 16 height 16
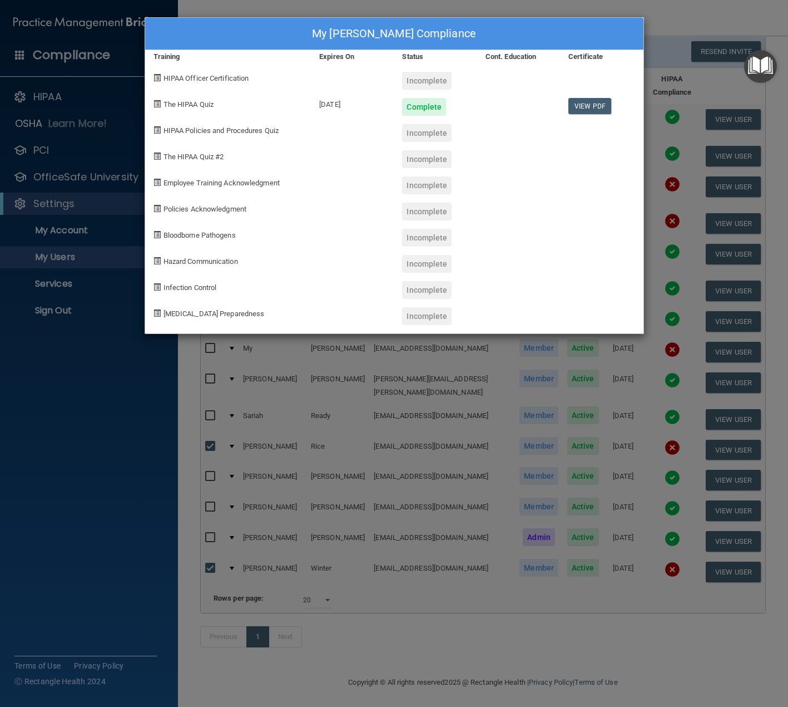
drag, startPoint x: 471, startPoint y: 359, endPoint x: 452, endPoint y: 352, distance: 20.3
click at [470, 358] on div "My Huynh's Compliance Training Expires On Status Cont. Education Certificate HI…" at bounding box center [394, 353] width 788 height 707
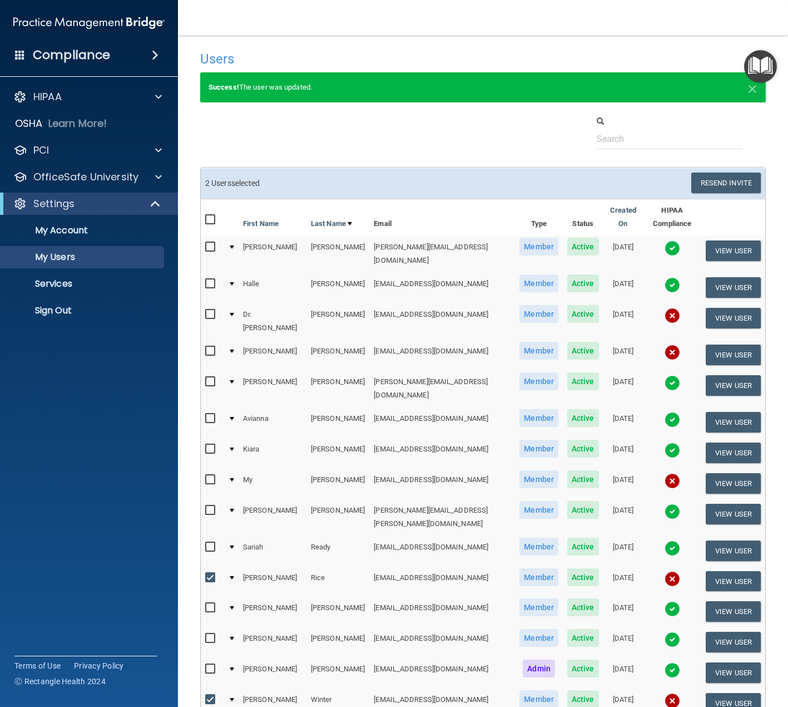
scroll to position [0, 0]
